Goal: Transaction & Acquisition: Book appointment/travel/reservation

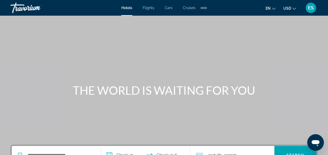
click at [148, 8] on span "Flights" at bounding box center [148, 8] width 11 height 4
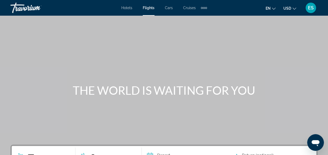
click at [192, 132] on div "Main content" at bounding box center [164, 78] width 328 height 157
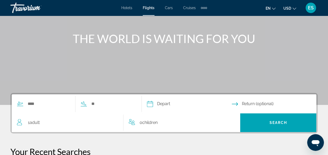
scroll to position [52, 0]
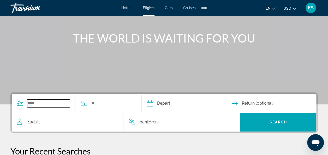
click at [61, 100] on input "Search widget" at bounding box center [48, 103] width 43 height 8
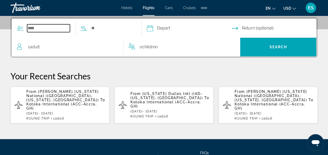
scroll to position [127, 0]
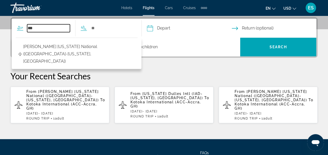
type input "***"
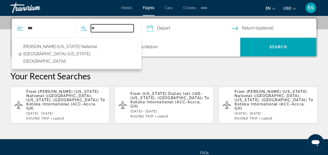
click at [111, 28] on input "Search widget" at bounding box center [112, 28] width 43 height 8
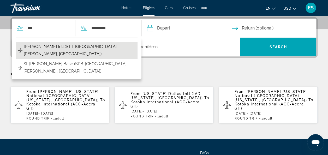
click at [112, 45] on span "[PERSON_NAME] Intl (STT-[GEOGRAPHIC_DATA][PERSON_NAME], [GEOGRAPHIC_DATA])" at bounding box center [79, 50] width 111 height 15
type input "**********"
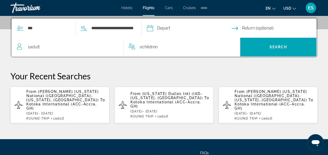
click at [189, 27] on input "Depart date" at bounding box center [189, 29] width 87 height 20
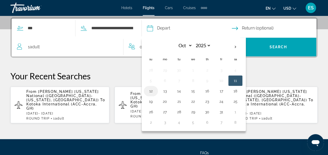
click at [155, 90] on button "12" at bounding box center [151, 90] width 8 height 7
type input "**********"
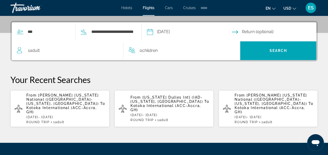
scroll to position [126, 0]
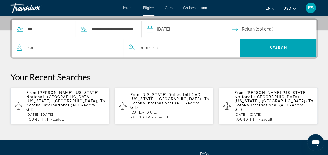
click at [260, 27] on input "Return date" at bounding box center [275, 30] width 87 height 20
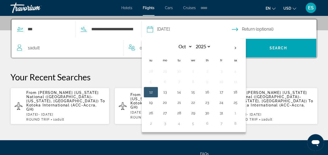
scroll to position [127, 0]
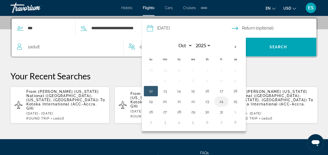
click at [226, 100] on button "24" at bounding box center [221, 101] width 8 height 7
type input "**********"
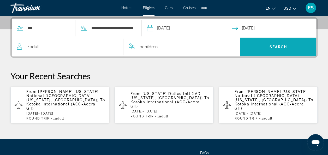
click at [279, 46] on span "Search" at bounding box center [279, 47] width 18 height 4
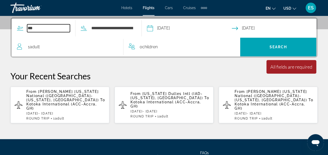
click at [53, 26] on input "***" at bounding box center [48, 28] width 43 height 8
type input "*"
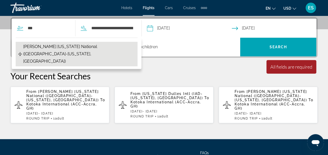
click at [74, 44] on span "[PERSON_NAME] [US_STATE] National ([GEOGRAPHIC_DATA]-[US_STATE], [GEOGRAPHIC_DA…" at bounding box center [79, 54] width 112 height 22
type input "**********"
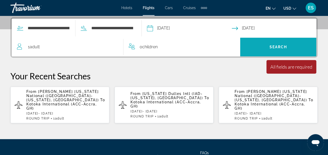
click at [282, 44] on span "Search" at bounding box center [278, 47] width 76 height 13
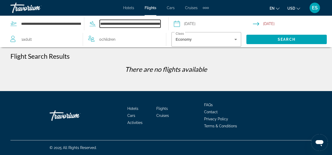
click at [147, 26] on input "**********" at bounding box center [130, 24] width 61 height 8
click at [121, 24] on input "**********" at bounding box center [130, 24] width 61 height 8
click at [102, 24] on input "**********" at bounding box center [130, 24] width 61 height 8
type input "*"
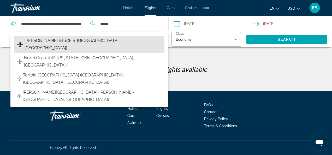
click at [135, 41] on span "[PERSON_NAME] Intnl (EIS-[GEOGRAPHIC_DATA], [GEOGRAPHIC_DATA])" at bounding box center [93, 44] width 137 height 15
type input "**********"
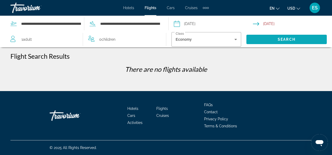
click at [288, 38] on span "Search" at bounding box center [287, 39] width 18 height 4
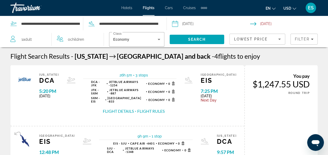
click at [178, 129] on div "[GEOGRAPHIC_DATA] EIS 12:48 PM [DATE] 9h 9m 1 stop 1 stop EIS - SJU Cape Air - …" at bounding box center [127, 151] width 234 height 50
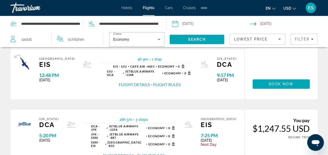
scroll to position [77, 0]
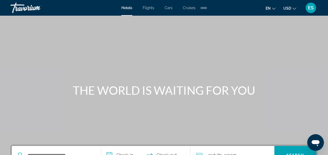
click at [147, 9] on span "Flights" at bounding box center [148, 8] width 11 height 4
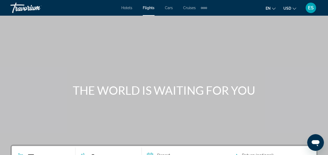
click at [182, 118] on div "Main content" at bounding box center [164, 78] width 328 height 157
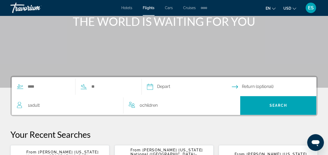
scroll to position [70, 0]
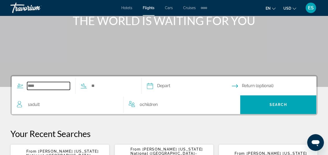
click at [39, 85] on input "Search widget" at bounding box center [48, 86] width 43 height 8
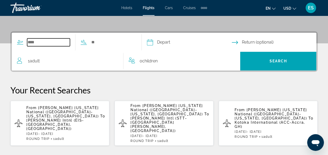
scroll to position [127, 0]
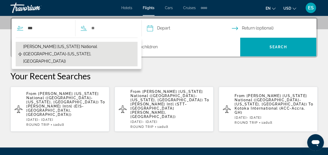
click at [66, 47] on span "[PERSON_NAME] [US_STATE] National ([GEOGRAPHIC_DATA]-[US_STATE], [GEOGRAPHIC_DA…" at bounding box center [79, 54] width 112 height 22
type input "**********"
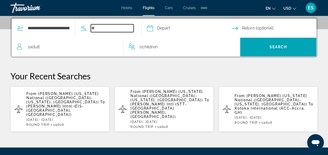
click at [104, 29] on input "Search widget" at bounding box center [112, 28] width 43 height 8
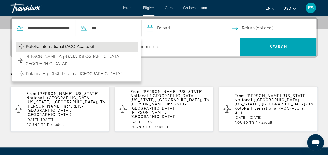
click at [60, 44] on span "Kotoka International (ACC-Accra, GH)" at bounding box center [62, 46] width 72 height 7
type input "**********"
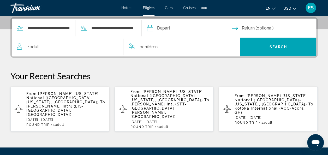
click at [181, 26] on input "Depart date" at bounding box center [189, 29] width 87 height 20
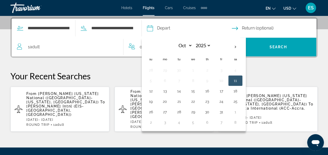
click at [173, 27] on input "Depart date" at bounding box center [189, 29] width 87 height 20
click at [116, 72] on p "Your Recent Searches" at bounding box center [163, 76] width 307 height 10
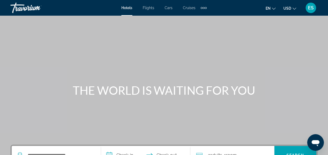
click at [71, 118] on div "Main content" at bounding box center [164, 78] width 328 height 157
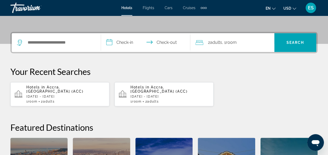
scroll to position [113, 0]
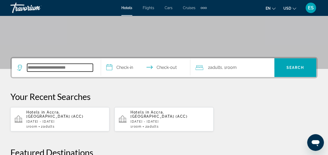
click at [49, 70] on input "Search hotel destination" at bounding box center [60, 68] width 66 height 8
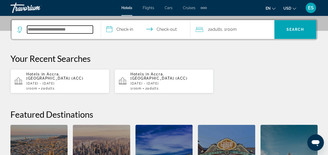
scroll to position [127, 0]
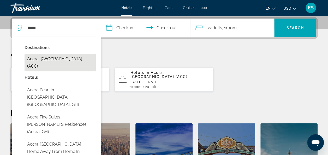
click at [58, 57] on button "Accra, [GEOGRAPHIC_DATA] (ACC)" at bounding box center [60, 62] width 71 height 17
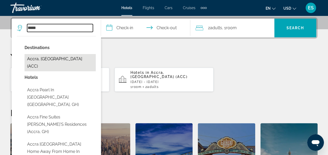
type input "**********"
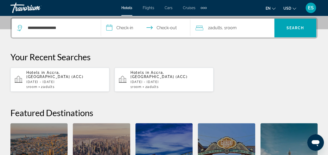
click at [130, 30] on input "**********" at bounding box center [146, 29] width 91 height 20
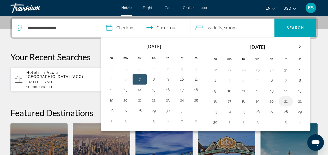
click at [283, 101] on button "21" at bounding box center [286, 101] width 8 height 7
click at [216, 111] on button "23" at bounding box center [215, 111] width 8 height 7
type input "**********"
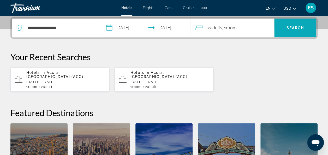
click at [295, 27] on span "Search" at bounding box center [296, 28] width 18 height 4
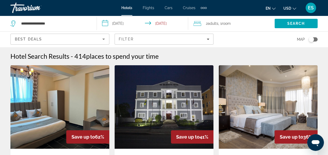
click at [291, 112] on img "Main content" at bounding box center [268, 107] width 99 height 84
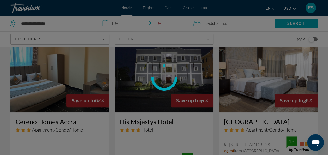
scroll to position [45, 0]
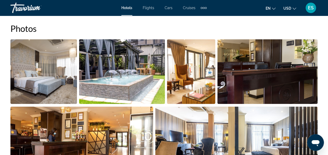
scroll to position [355, 0]
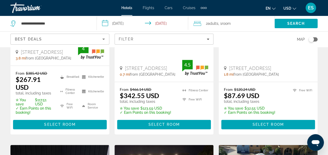
scroll to position [338, 0]
click at [202, 130] on span "Main content" at bounding box center [164, 124] width 94 height 13
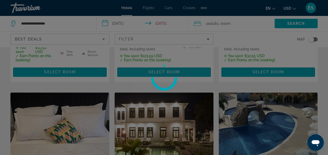
scroll to position [400, 0]
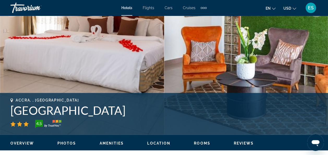
scroll to position [130, 0]
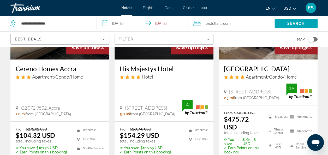
scroll to position [91, 0]
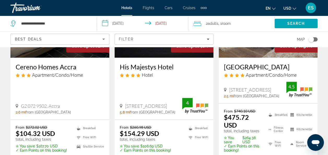
click at [15, 123] on div "From $272.02 USD $104.32 USD total, including taxes ✮ You save $167.70 USD ✓ Ea…" at bounding box center [59, 146] width 99 height 52
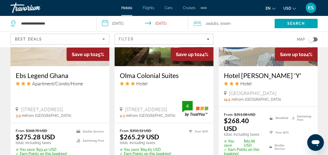
scroll to position [500, 0]
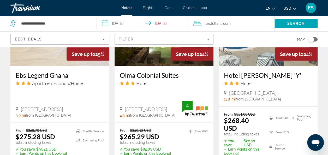
click at [184, 142] on ul "Free WiFi" at bounding box center [195, 141] width 26 height 27
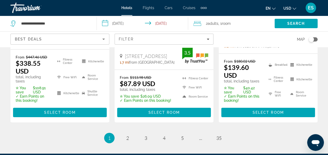
scroll to position [770, 0]
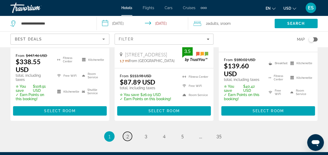
click at [126, 132] on link "page 2" at bounding box center [127, 136] width 9 height 9
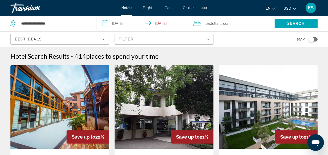
click at [305, 120] on img "Main content" at bounding box center [268, 107] width 99 height 84
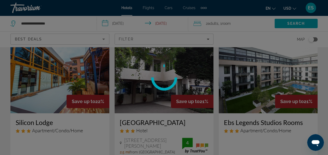
scroll to position [42, 0]
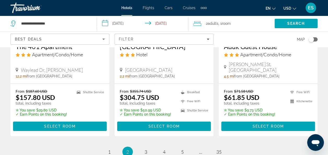
scroll to position [744, 0]
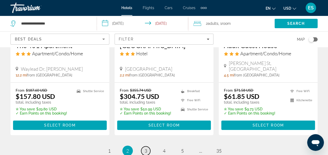
click at [147, 148] on span "3" at bounding box center [146, 151] width 3 height 6
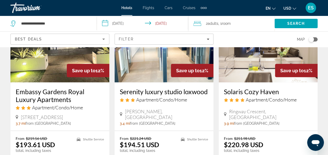
scroll to position [686, 0]
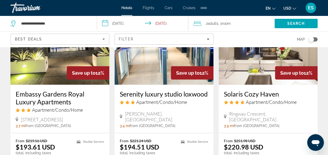
click at [254, 72] on img "Main content" at bounding box center [268, 43] width 99 height 84
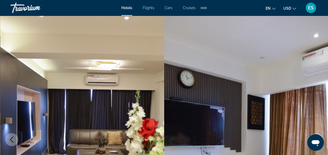
click at [283, 120] on img "Main content" at bounding box center [246, 140] width 164 height 248
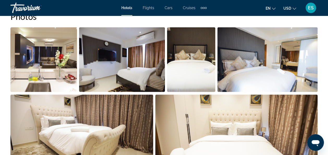
scroll to position [368, 0]
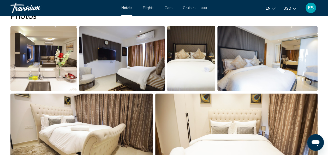
click at [265, 128] on img "Open full-screen image slider" at bounding box center [236, 125] width 162 height 65
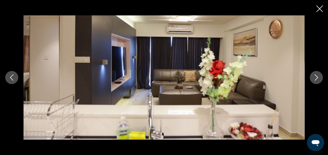
scroll to position [549, 0]
click at [315, 77] on icon "Next image" at bounding box center [316, 77] width 6 height 6
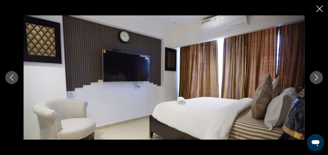
click at [318, 76] on icon "Next image" at bounding box center [316, 77] width 6 height 6
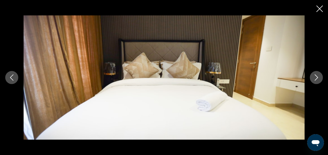
click at [317, 76] on icon "Next image" at bounding box center [316, 77] width 6 height 6
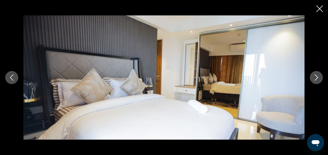
click at [317, 78] on icon "Next image" at bounding box center [316, 77] width 6 height 6
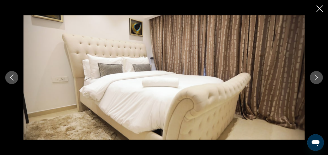
click at [316, 77] on icon "Next image" at bounding box center [316, 77] width 6 height 6
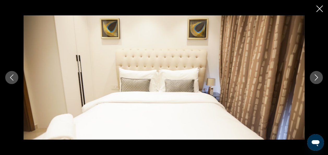
click at [315, 77] on icon "Next image" at bounding box center [316, 77] width 6 height 6
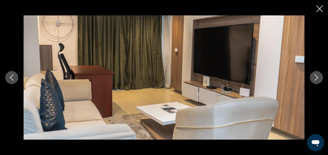
click at [315, 77] on icon "Next image" at bounding box center [316, 77] width 6 height 6
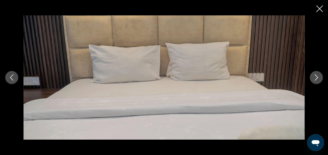
click at [314, 77] on icon "Next image" at bounding box center [316, 77] width 6 height 6
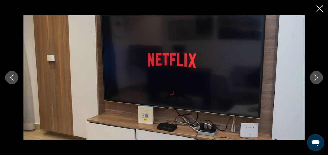
click at [315, 77] on icon "Next image" at bounding box center [316, 77] width 6 height 6
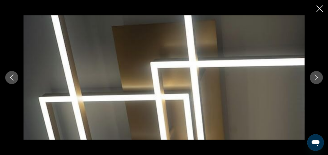
click at [317, 75] on icon "Next image" at bounding box center [316, 77] width 6 height 6
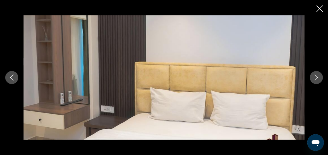
click at [320, 8] on icon "Close slideshow" at bounding box center [320, 8] width 7 height 7
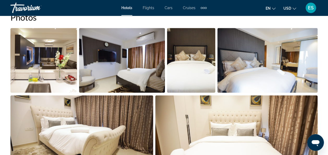
scroll to position [365, 0]
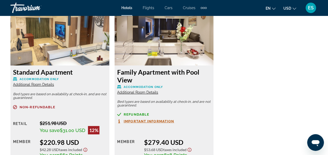
scroll to position [800, 0]
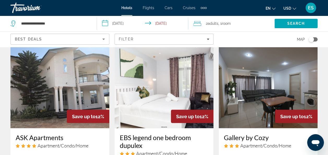
scroll to position [449, 0]
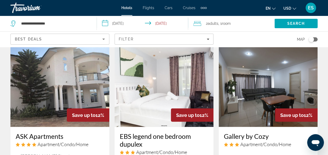
click at [21, 119] on img "Main content" at bounding box center [59, 85] width 99 height 84
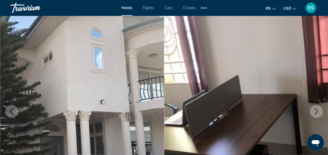
scroll to position [30, 0]
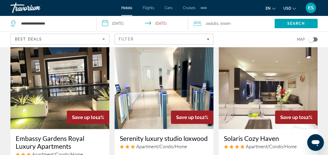
scroll to position [642, 0]
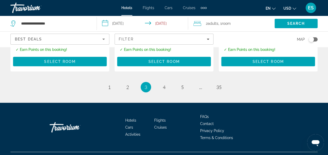
scroll to position [805, 0]
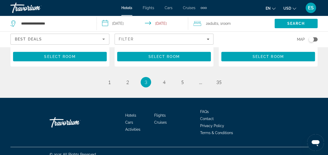
click at [14, 154] on div "© 2025 All Rights Reserved." at bounding box center [163, 154] width 307 height 15
click at [281, 77] on ul "3 / 35 page 1 page 2 You're on page 3 page 4 page 5 page ... page 35" at bounding box center [163, 82] width 307 height 10
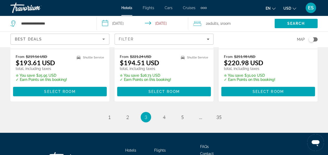
scroll to position [765, 0]
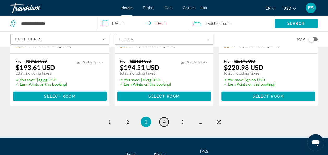
click at [165, 119] on span "4" at bounding box center [164, 122] width 3 height 6
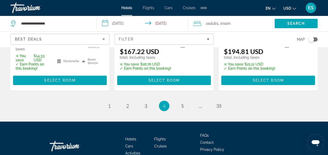
scroll to position [826, 0]
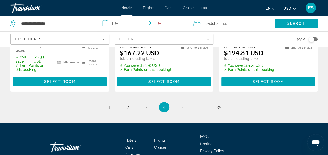
click at [181, 104] on span "5" at bounding box center [182, 107] width 3 height 6
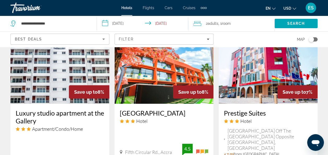
scroll to position [677, 0]
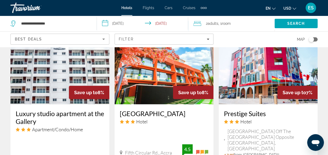
click at [21, 129] on div "Luxury studio apartment at the Gallery Apartment/Condo/Home The Gallery Papartm…" at bounding box center [59, 143] width 99 height 78
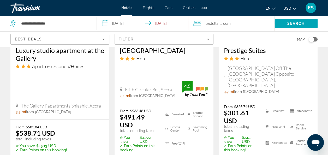
scroll to position [754, 0]
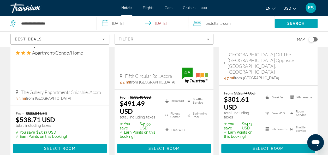
click at [124, 95] on span "From" at bounding box center [124, 97] width 9 height 4
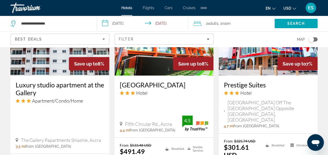
scroll to position [707, 0]
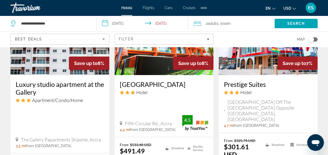
click at [104, 39] on icon "Sort by" at bounding box center [103, 39] width 3 height 1
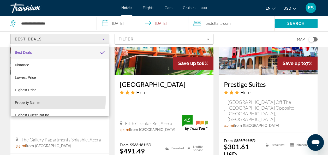
scroll to position [7, 0]
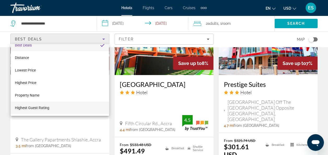
click at [30, 108] on span "Highest Guest Rating" at bounding box center [32, 108] width 34 height 4
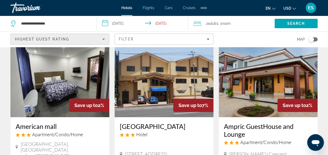
scroll to position [30, 0]
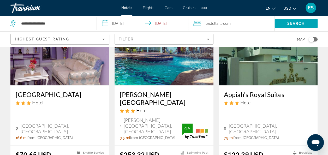
scroll to position [253, 0]
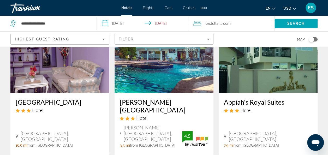
click at [17, 115] on div "Amuzu Hotel Hotel Amuzu Hotel, Tema 16.6 mi from Accra city center from hotel" at bounding box center [59, 123] width 99 height 60
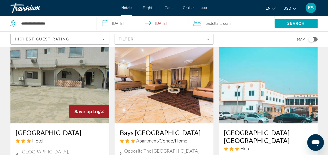
scroll to position [637, 0]
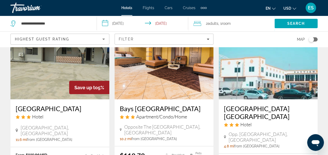
scroll to position [661, 0]
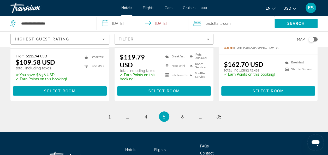
scroll to position [760, 0]
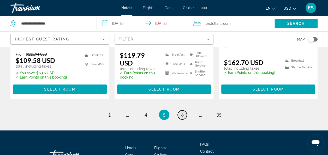
click at [182, 110] on link "page 6" at bounding box center [182, 114] width 9 height 9
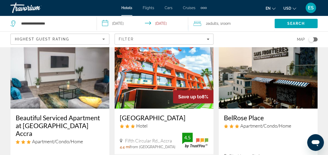
scroll to position [236, 0]
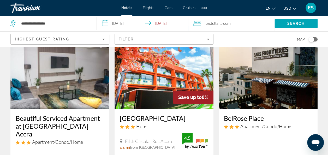
click at [34, 107] on img "Main content" at bounding box center [59, 68] width 99 height 84
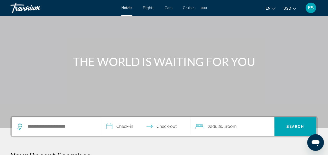
scroll to position [29, 0]
click at [158, 113] on div "Main content" at bounding box center [164, 49] width 328 height 157
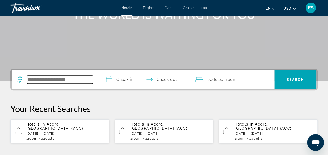
click at [72, 81] on input "Search hotel destination" at bounding box center [60, 80] width 66 height 8
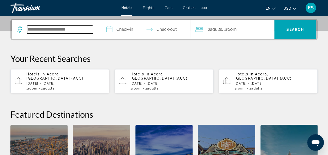
scroll to position [127, 0]
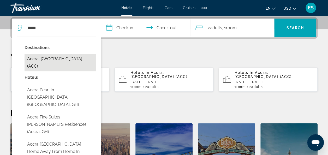
click at [62, 57] on button "Accra, [GEOGRAPHIC_DATA] (ACC)" at bounding box center [60, 62] width 71 height 17
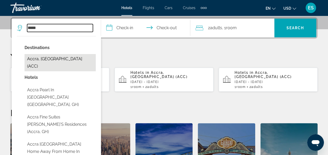
type input "**********"
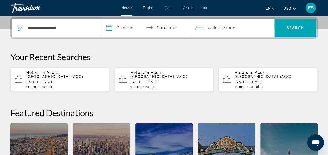
click at [131, 29] on input "**********" at bounding box center [146, 29] width 91 height 20
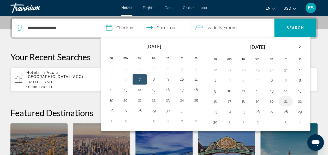
click at [283, 100] on button "21" at bounding box center [286, 101] width 8 height 7
click at [214, 112] on button "23" at bounding box center [215, 111] width 8 height 7
type input "**********"
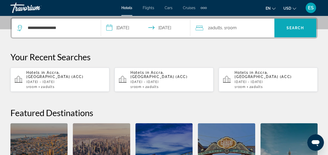
click at [294, 31] on span "Search" at bounding box center [295, 28] width 42 height 13
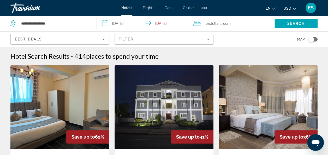
click at [38, 136] on img "Main content" at bounding box center [59, 107] width 99 height 84
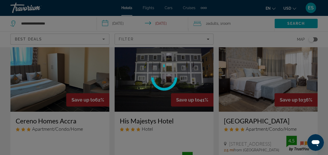
scroll to position [43, 0]
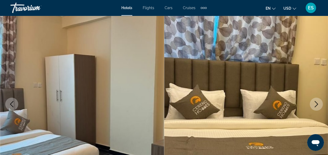
scroll to position [36, 0]
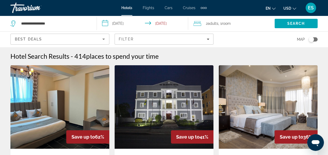
click at [102, 41] on icon "Sort by" at bounding box center [104, 39] width 6 height 6
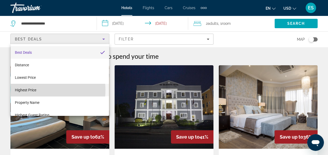
click at [30, 90] on span "Highest Price" at bounding box center [25, 90] width 21 height 4
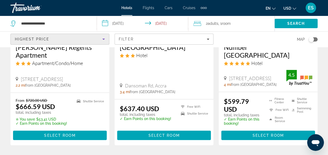
scroll to position [700, 0]
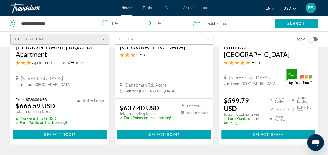
click at [20, 84] on div "Victor Regents Apartment Apartment/Condo/Home 10 Nme Street, Accra 2.2 mi from …" at bounding box center [59, 64] width 99 height 54
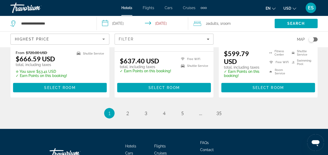
scroll to position [755, 0]
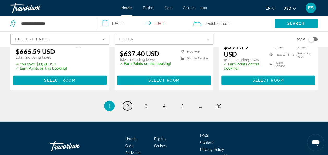
click at [128, 103] on span "2" at bounding box center [127, 106] width 3 height 6
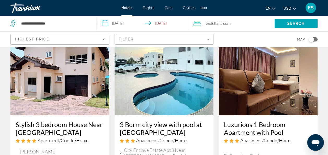
scroll to position [38, 0]
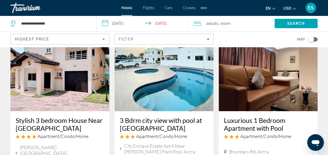
click at [29, 122] on h3 "Stylish 3 bedroom House Near Airport & Marina Mall" at bounding box center [60, 124] width 89 height 16
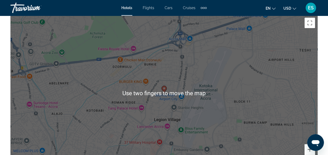
scroll to position [603, 0]
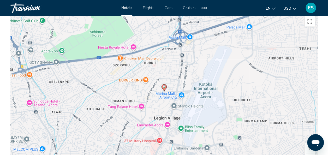
click at [39, 113] on div "To activate drag with keyboard, press Alt + Enter. Once in keyboard drag state,…" at bounding box center [163, 92] width 307 height 157
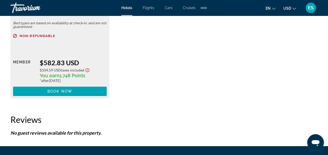
scroll to position [898, 0]
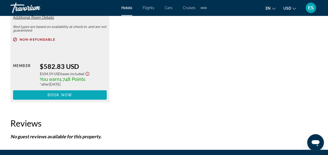
click at [60, 101] on span "Main content" at bounding box center [60, 95] width 94 height 13
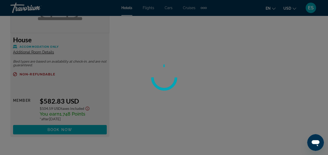
scroll to position [864, 0]
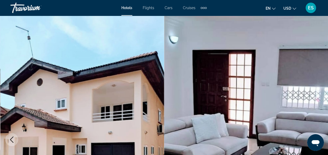
click at [13, 124] on img "Main content" at bounding box center [82, 140] width 164 height 248
click at [35, 111] on img "Main content" at bounding box center [82, 140] width 164 height 248
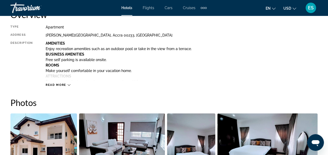
scroll to position [277, 0]
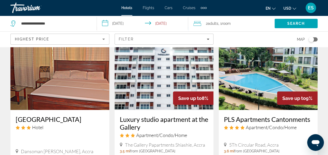
scroll to position [457, 0]
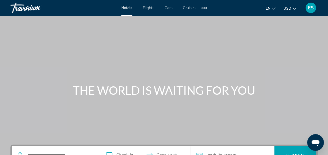
click at [150, 8] on span "Flights" at bounding box center [148, 8] width 11 height 4
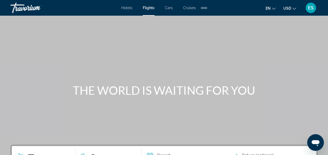
click at [127, 6] on span "Hotels" at bounding box center [126, 8] width 11 height 4
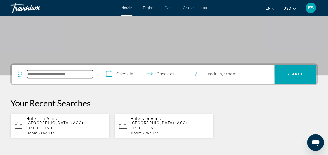
click at [72, 73] on input "Search hotel destination" at bounding box center [60, 74] width 66 height 8
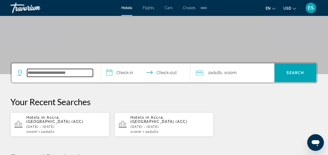
scroll to position [127, 0]
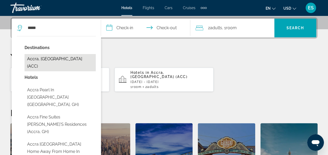
click at [58, 60] on button "Accra, [GEOGRAPHIC_DATA] (ACC)" at bounding box center [60, 62] width 71 height 17
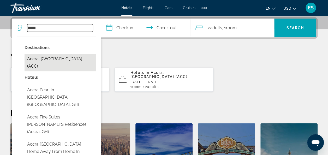
type input "**********"
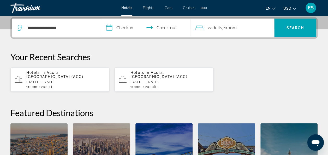
click at [127, 28] on input "**********" at bounding box center [146, 29] width 91 height 20
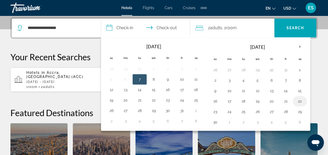
click at [296, 101] on button "22" at bounding box center [300, 101] width 8 height 7
click at [285, 100] on button "21" at bounding box center [286, 101] width 8 height 7
type input "**********"
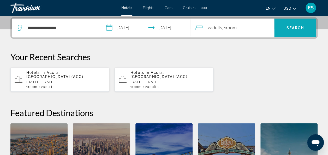
click at [294, 28] on span "Search" at bounding box center [296, 28] width 18 height 4
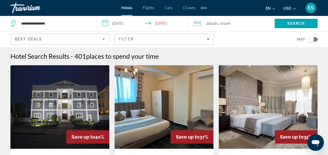
click at [289, 121] on img "Main content" at bounding box center [268, 107] width 99 height 84
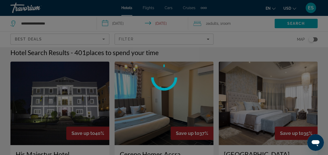
scroll to position [31, 0]
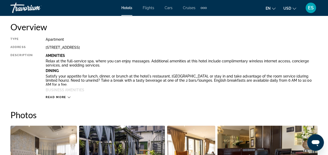
scroll to position [268, 0]
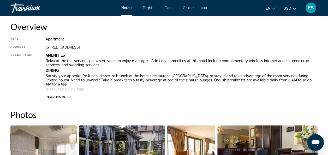
click at [274, 90] on div "Read more" at bounding box center [182, 92] width 272 height 14
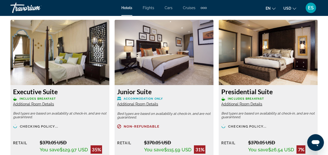
scroll to position [811, 0]
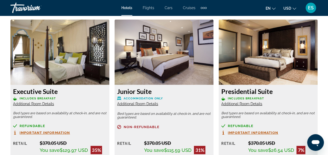
click at [197, 130] on div "Non-refundable" at bounding box center [164, 130] width 94 height 10
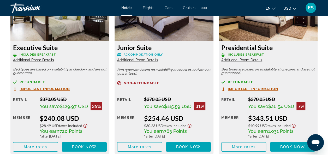
scroll to position [855, 0]
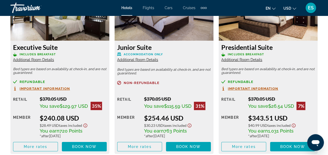
click at [287, 57] on div "Presidential Suite Includes Breakfast Additional Room Details" at bounding box center [268, 52] width 94 height 19
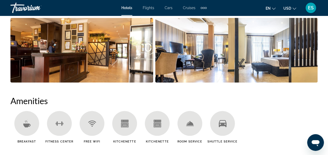
scroll to position [443, 0]
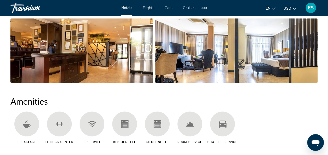
click at [129, 8] on span "Hotels" at bounding box center [126, 8] width 11 height 4
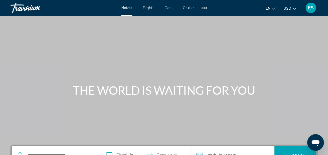
click at [148, 6] on span "Flights" at bounding box center [148, 8] width 11 height 4
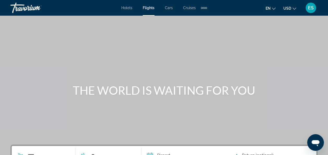
click at [125, 6] on span "Hotels" at bounding box center [126, 8] width 11 height 4
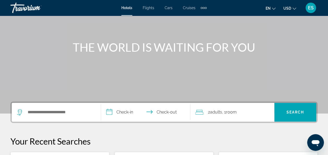
scroll to position [49, 0]
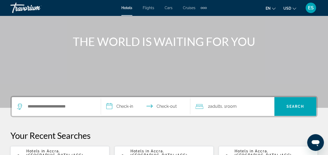
click at [274, 84] on div "Main content" at bounding box center [164, 29] width 328 height 157
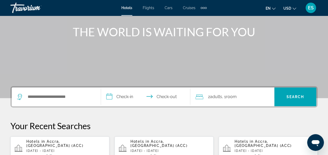
scroll to position [58, 0]
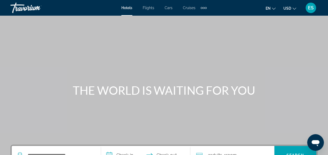
click at [132, 7] on span "Hotels" at bounding box center [126, 8] width 11 height 4
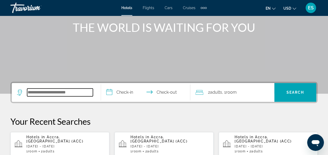
click at [72, 91] on input "Search hotel destination" at bounding box center [60, 93] width 66 height 8
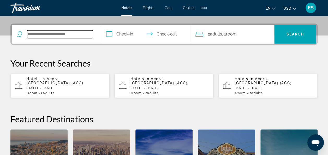
scroll to position [127, 0]
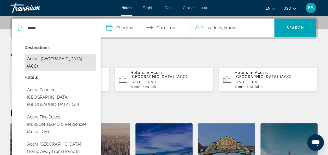
click at [63, 61] on button "Accra, [GEOGRAPHIC_DATA] (ACC)" at bounding box center [60, 62] width 71 height 17
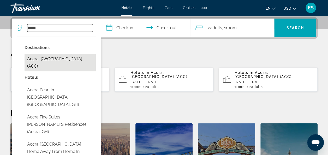
type input "**********"
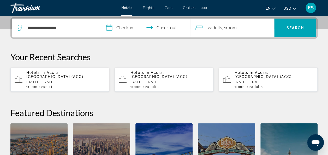
click at [130, 31] on input "**********" at bounding box center [146, 29] width 91 height 20
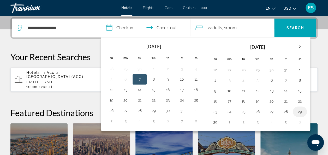
click at [298, 114] on button "29" at bounding box center [300, 111] width 8 height 7
click at [298, 45] on th "Next month" at bounding box center [300, 46] width 14 height 11
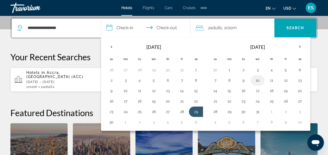
click at [254, 80] on button "10" at bounding box center [258, 80] width 8 height 7
type input "**********"
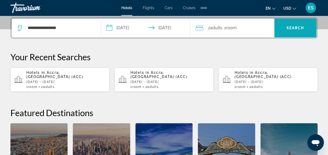
click at [294, 30] on span "Search" at bounding box center [295, 28] width 42 height 13
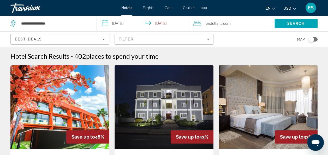
click at [104, 39] on icon "Sort by" at bounding box center [103, 39] width 3 height 1
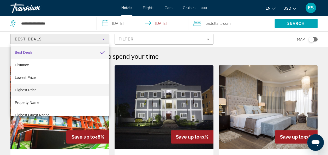
click at [35, 91] on span "Highest Price" at bounding box center [26, 90] width 22 height 4
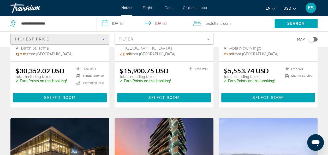
scroll to position [116, 0]
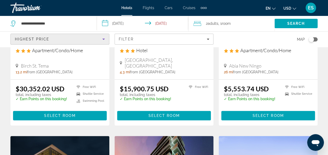
click at [103, 39] on icon "Sort by" at bounding box center [103, 39] width 3 height 1
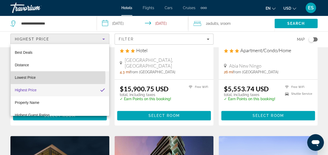
click at [27, 77] on span "Lowest Price" at bounding box center [25, 77] width 21 height 4
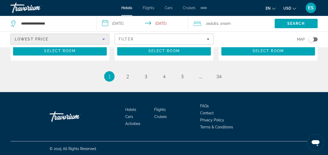
scroll to position [773, 0]
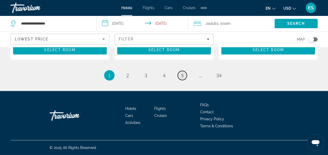
click at [183, 76] on span "5" at bounding box center [182, 76] width 3 height 6
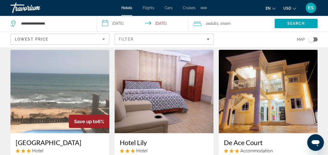
scroll to position [422, 0]
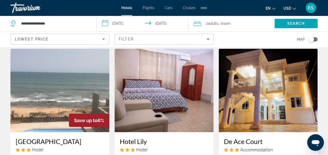
click at [61, 137] on h3 "Nana Swiss House Beach Resort" at bounding box center [60, 141] width 89 height 8
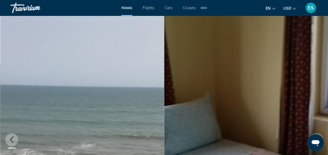
click at [272, 126] on img "Main content" at bounding box center [246, 140] width 164 height 248
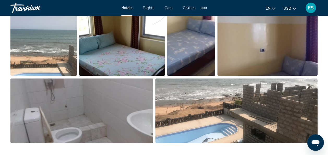
scroll to position [385, 0]
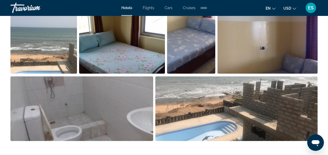
click at [240, 132] on img "Open full-screen image slider" at bounding box center [236, 108] width 162 height 65
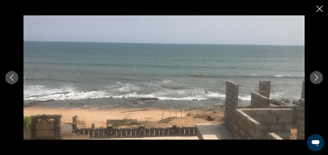
scroll to position [965, 0]
click at [318, 78] on icon "Next image" at bounding box center [316, 77] width 6 height 6
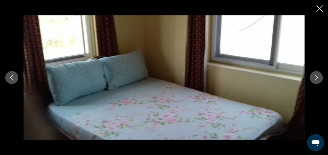
scroll to position [966, 0]
click at [318, 79] on icon "Next image" at bounding box center [316, 77] width 6 height 6
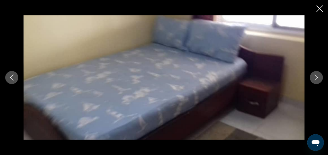
click at [317, 75] on icon "Next image" at bounding box center [316, 77] width 6 height 6
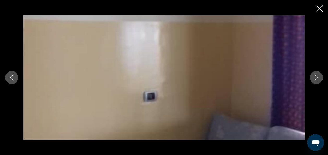
click at [322, 75] on button "Next image" at bounding box center [316, 77] width 13 height 13
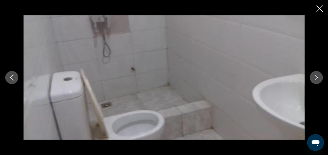
click at [317, 77] on icon "Next image" at bounding box center [316, 77] width 3 height 6
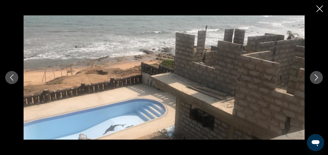
click at [321, 12] on icon "Close slideshow" at bounding box center [320, 8] width 7 height 7
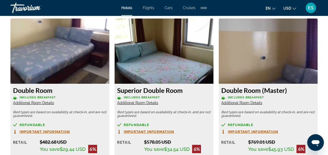
scroll to position [811, 0]
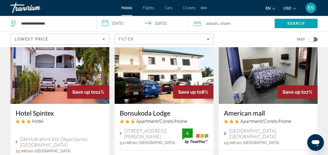
scroll to position [45, 0]
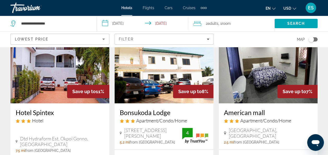
click at [272, 72] on img "Main content" at bounding box center [268, 62] width 99 height 84
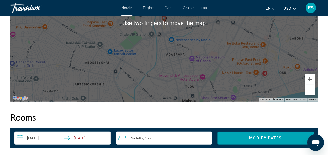
scroll to position [679, 0]
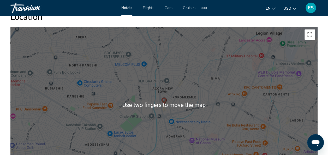
scroll to position [592, 0]
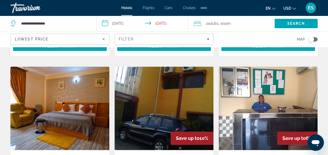
scroll to position [200, 0]
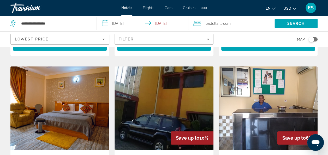
click at [21, 107] on img "Main content" at bounding box center [59, 108] width 99 height 84
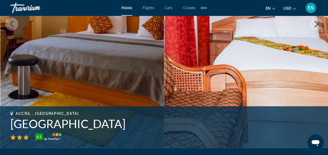
scroll to position [116, 0]
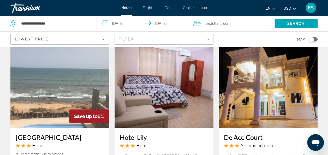
scroll to position [428, 0]
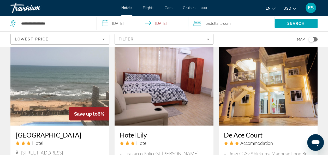
click at [30, 141] on icon "3 star Hotel" at bounding box center [29, 143] width 4 height 4
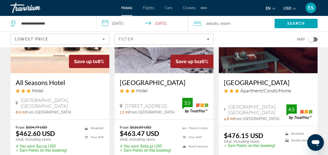
scroll to position [666, 0]
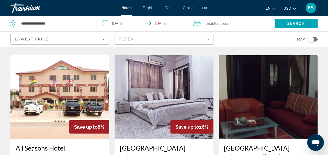
scroll to position [605, 0]
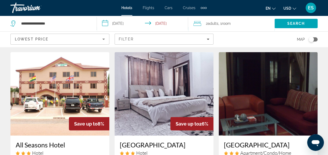
click at [38, 71] on img "Main content" at bounding box center [59, 94] width 99 height 84
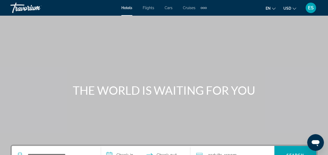
click at [127, 9] on span "Hotels" at bounding box center [126, 8] width 11 height 4
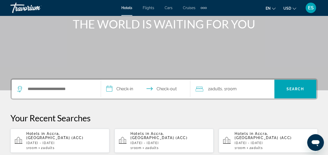
scroll to position [67, 0]
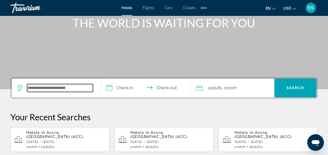
click at [73, 88] on input "Search hotel destination" at bounding box center [60, 88] width 66 height 8
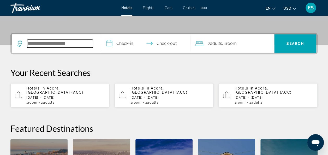
scroll to position [127, 0]
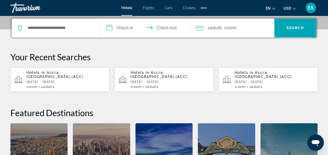
click at [68, 80] on p "Fri, 21 Nov - Sun, 23 Nov" at bounding box center [65, 82] width 79 height 4
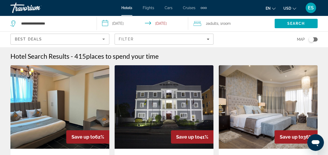
click at [172, 24] on input "**********" at bounding box center [144, 24] width 94 height 17
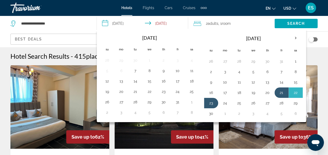
click at [292, 93] on button "22" at bounding box center [296, 92] width 8 height 7
click at [171, 22] on input "**********" at bounding box center [144, 24] width 94 height 17
click at [293, 93] on button "22" at bounding box center [296, 92] width 8 height 7
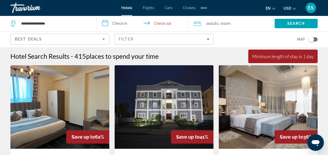
click at [124, 24] on input "**********" at bounding box center [144, 24] width 94 height 17
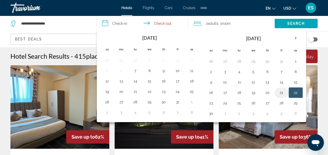
click at [278, 93] on button "21" at bounding box center [282, 92] width 8 height 7
click at [208, 101] on button "23" at bounding box center [211, 102] width 8 height 7
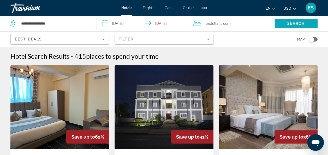
click at [294, 25] on span "Search" at bounding box center [297, 23] width 18 height 4
click at [170, 24] on input "**********" at bounding box center [144, 24] width 94 height 17
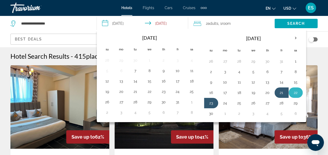
click at [292, 95] on button "22" at bounding box center [296, 92] width 8 height 7
click at [293, 93] on button "22" at bounding box center [296, 92] width 8 height 7
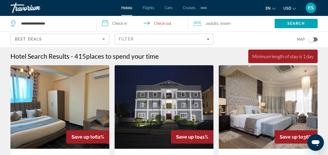
click at [166, 25] on input "**********" at bounding box center [144, 24] width 94 height 17
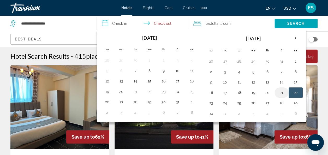
click at [278, 95] on button "21" at bounding box center [282, 92] width 8 height 7
click at [118, 23] on input "**********" at bounding box center [144, 24] width 94 height 17
click at [278, 95] on button "21" at bounding box center [282, 92] width 8 height 7
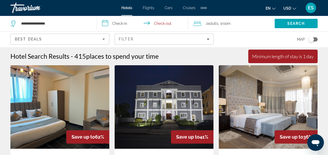
click at [121, 24] on input "**********" at bounding box center [144, 24] width 94 height 17
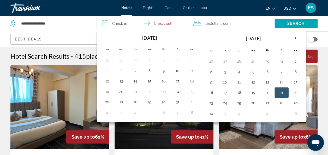
click at [279, 93] on button "21" at bounding box center [282, 92] width 8 height 7
click at [164, 24] on input "**********" at bounding box center [144, 24] width 94 height 17
click at [294, 92] on button "22" at bounding box center [296, 92] width 8 height 7
type input "**********"
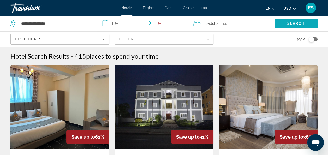
click at [291, 23] on span "Search" at bounding box center [297, 23] width 18 height 4
